Goal: Task Accomplishment & Management: Manage account settings

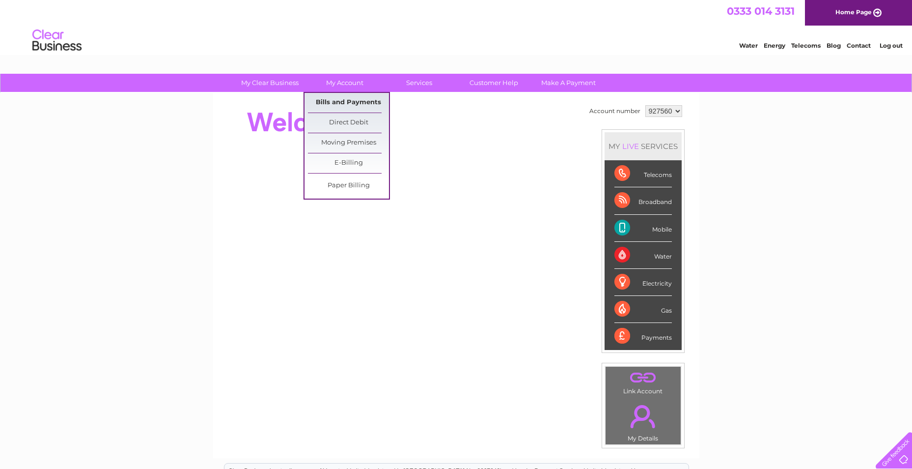
click at [342, 100] on link "Bills and Payments" at bounding box center [348, 103] width 81 height 20
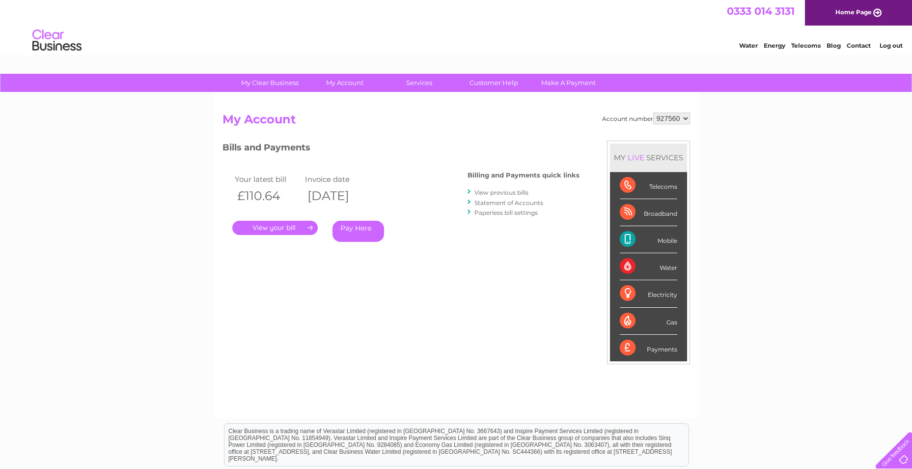
click at [294, 225] on link "." at bounding box center [274, 228] width 85 height 14
